Goal: Task Accomplishment & Management: Manage account settings

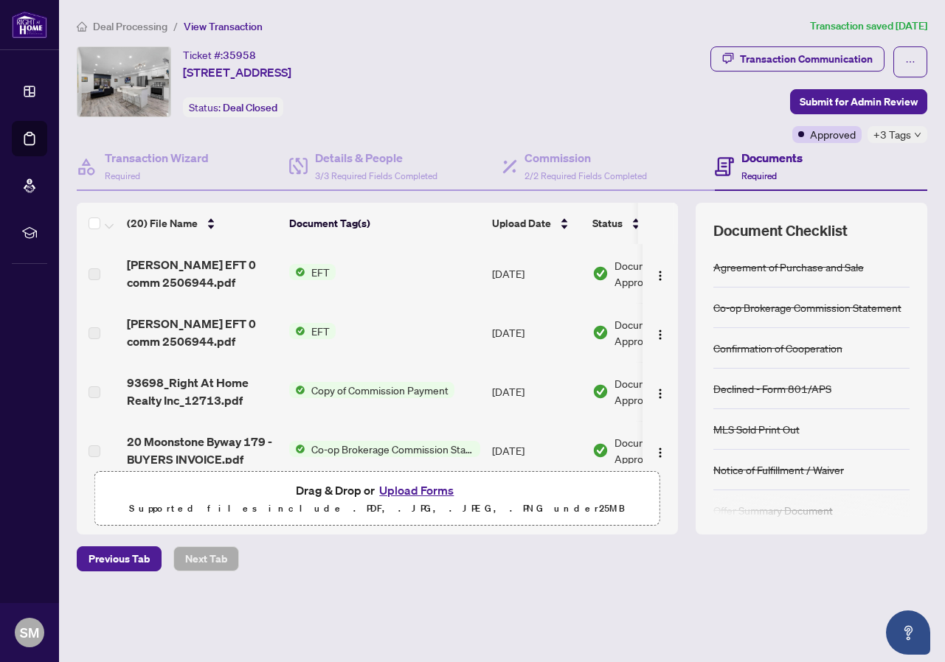
click at [111, 29] on span "Deal Processing" at bounding box center [130, 26] width 75 height 13
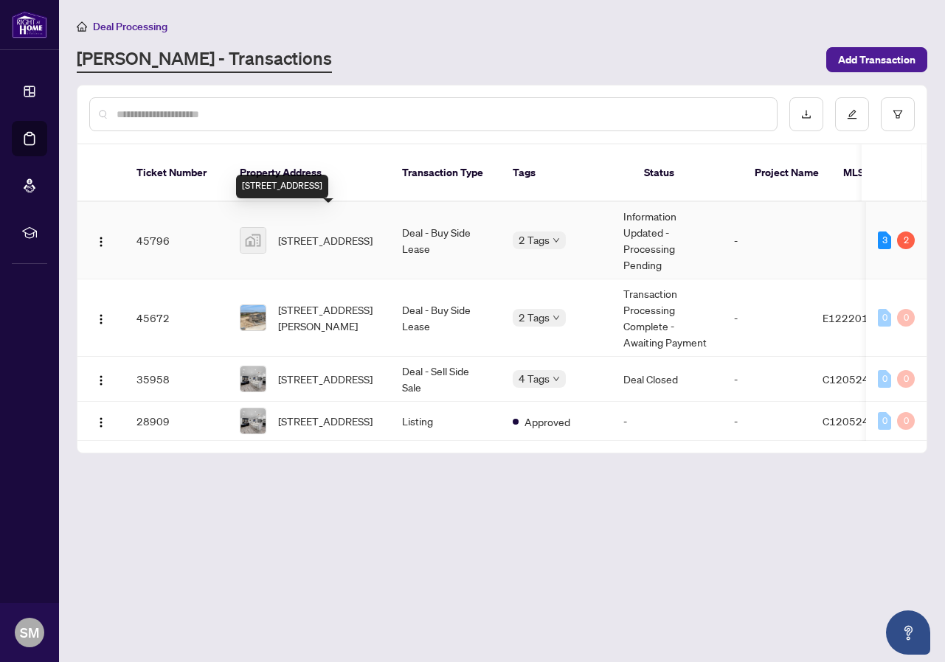
click at [339, 232] on span "[STREET_ADDRESS]" at bounding box center [325, 240] width 94 height 16
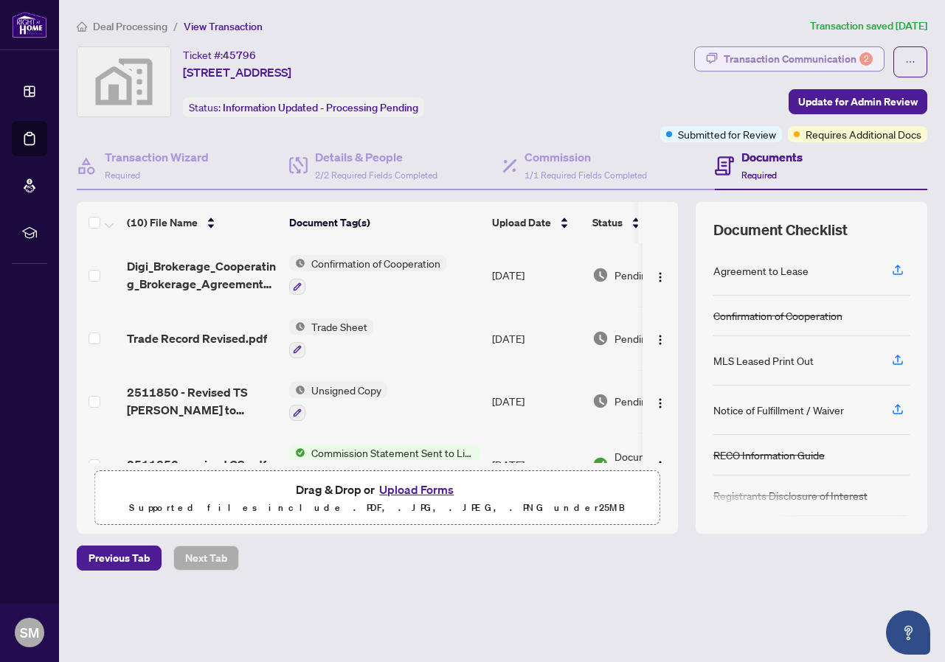
click at [787, 60] on div "Transaction Communication 2" at bounding box center [798, 59] width 149 height 24
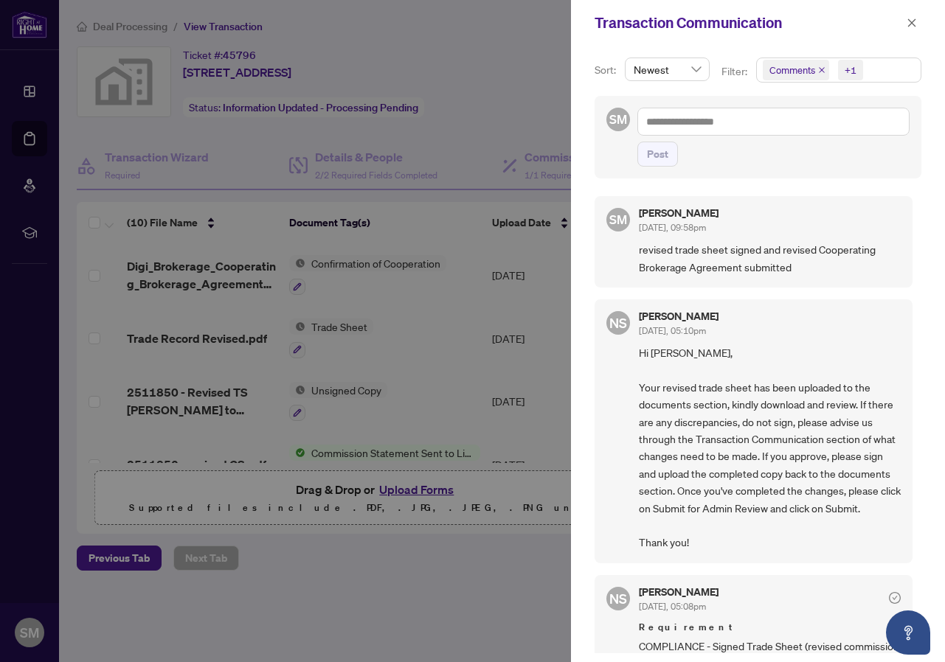
click at [477, 420] on div at bounding box center [472, 331] width 945 height 662
click at [522, 506] on div at bounding box center [472, 331] width 945 height 662
click at [390, 577] on div at bounding box center [472, 331] width 945 height 662
click at [910, 21] on icon "close" at bounding box center [912, 23] width 10 height 10
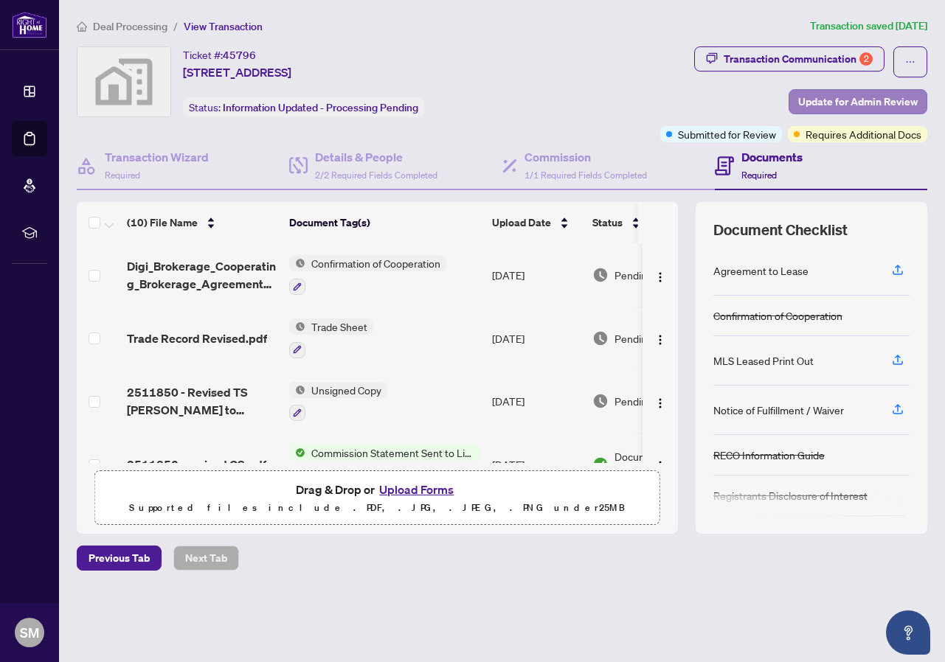
click at [804, 100] on span "Update for Admin Review" at bounding box center [858, 102] width 120 height 24
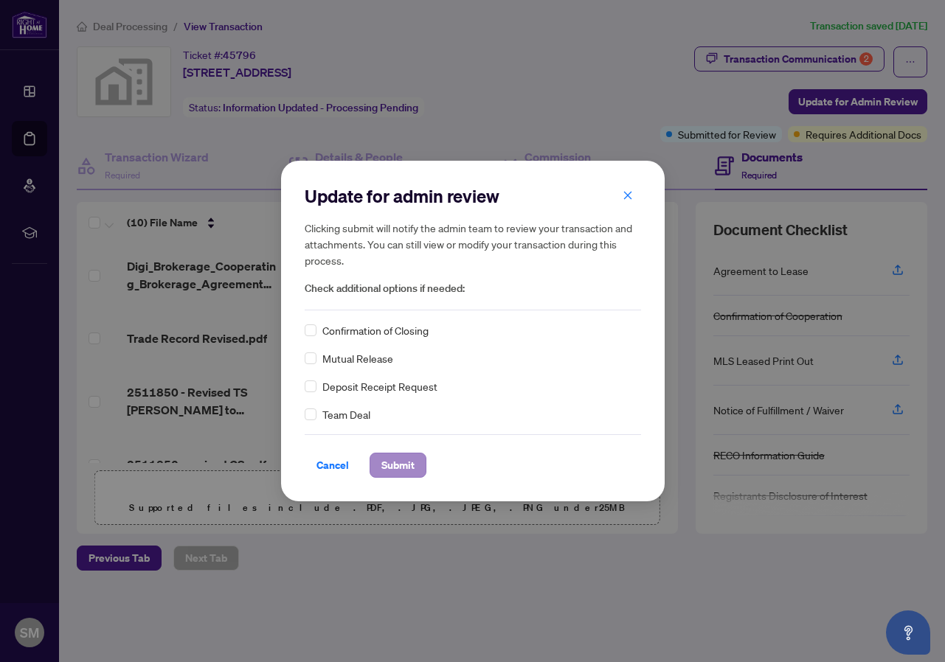
click at [411, 463] on span "Submit" at bounding box center [397, 466] width 33 height 24
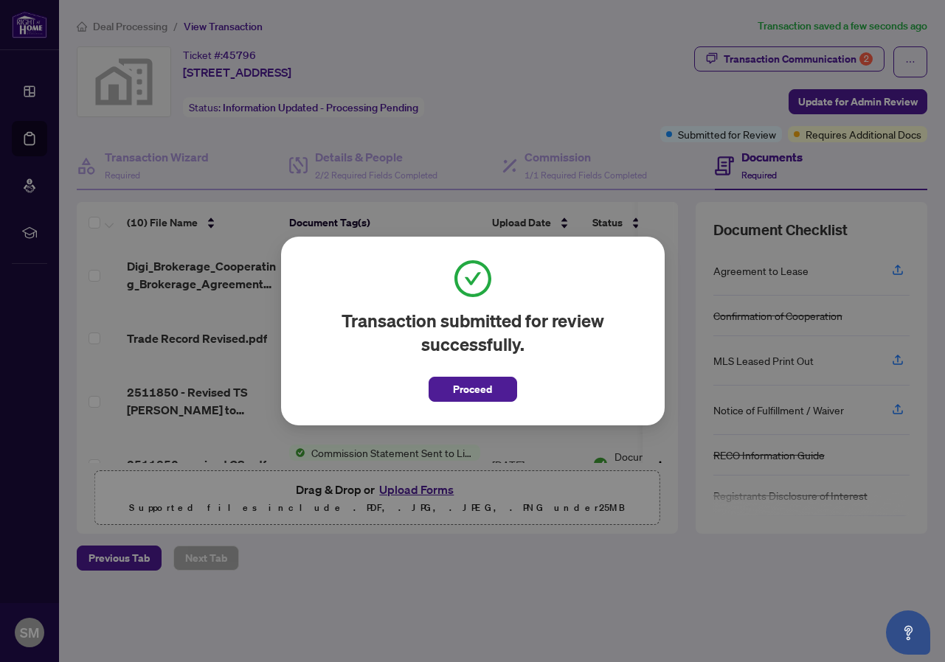
click at [474, 386] on span "Proceed" at bounding box center [472, 390] width 39 height 24
